Goal: Check status: Check status

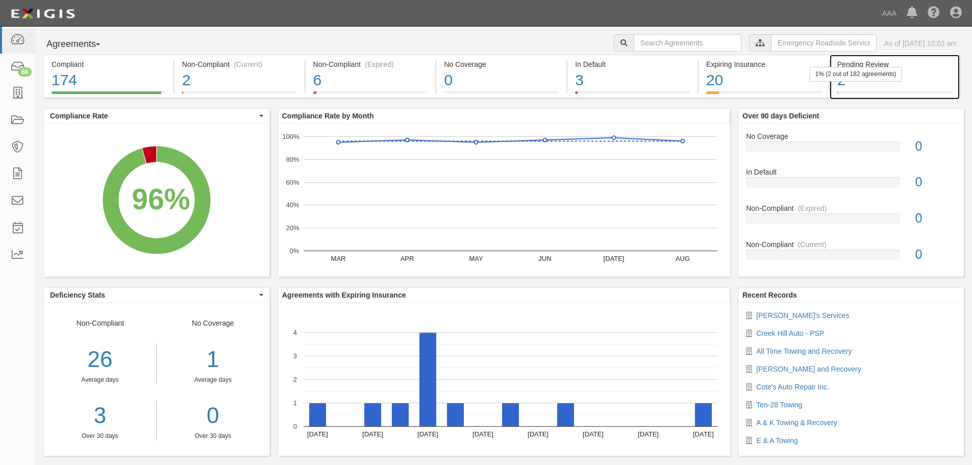
click at [871, 72] on div "1% (2 out of 182 agreements)" at bounding box center [856, 74] width 92 height 15
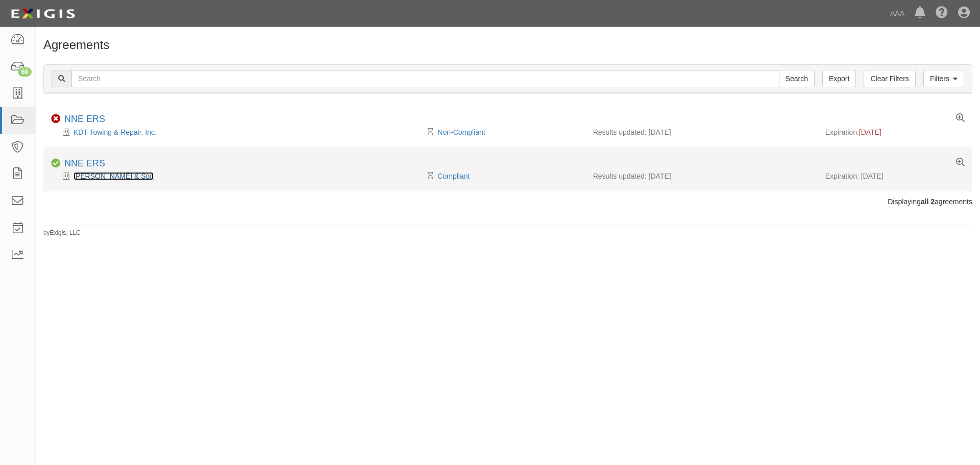
click at [105, 176] on link "GR Porter & Son" at bounding box center [113, 176] width 80 height 8
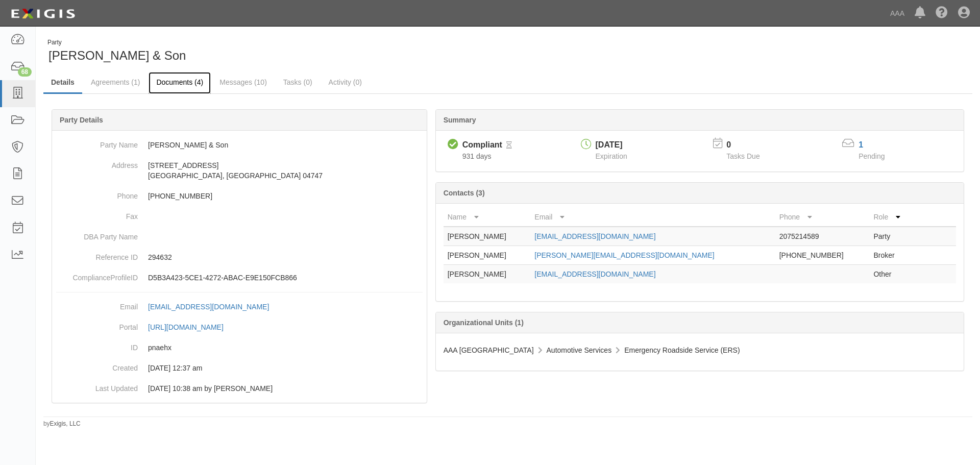
click at [180, 83] on link "Documents (4)" at bounding box center [179, 83] width 62 height 22
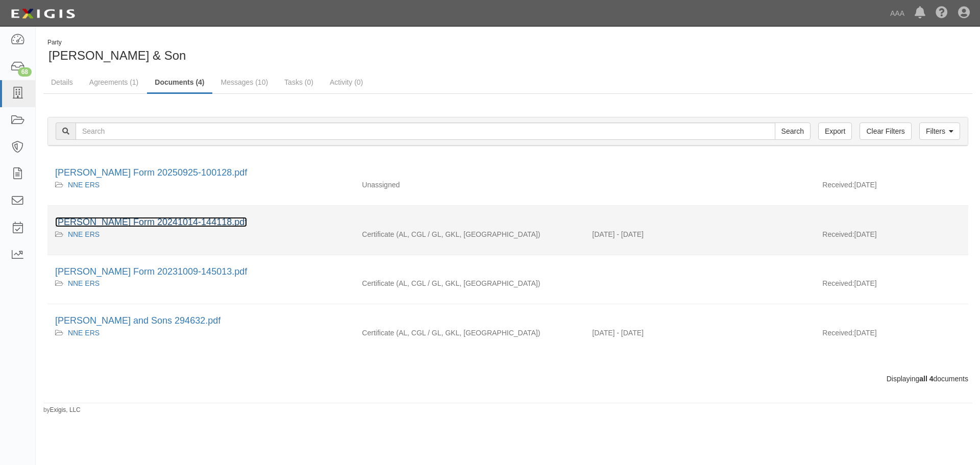
click at [164, 218] on link "[PERSON_NAME] Form 20241014-144118.pdf" at bounding box center [151, 222] width 192 height 10
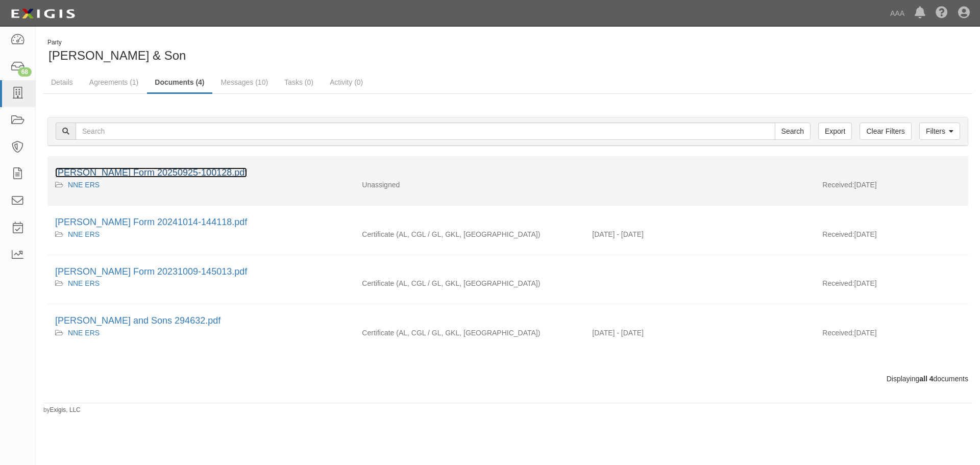
click at [130, 174] on link "[PERSON_NAME] Form 20250925-100128.pdf" at bounding box center [151, 172] width 192 height 10
